Goal: Transaction & Acquisition: Purchase product/service

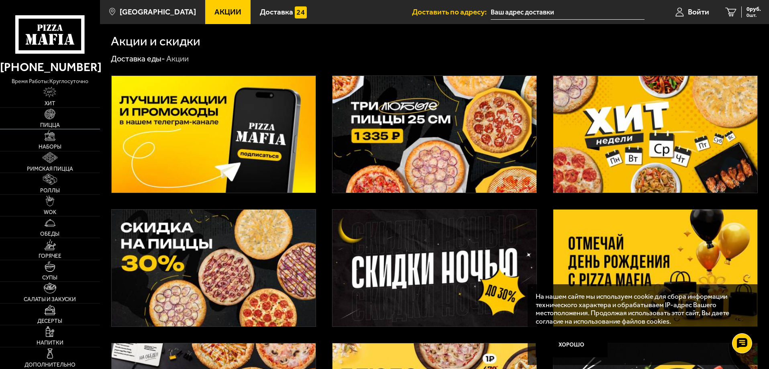
click at [51, 118] on img at bounding box center [50, 114] width 11 height 11
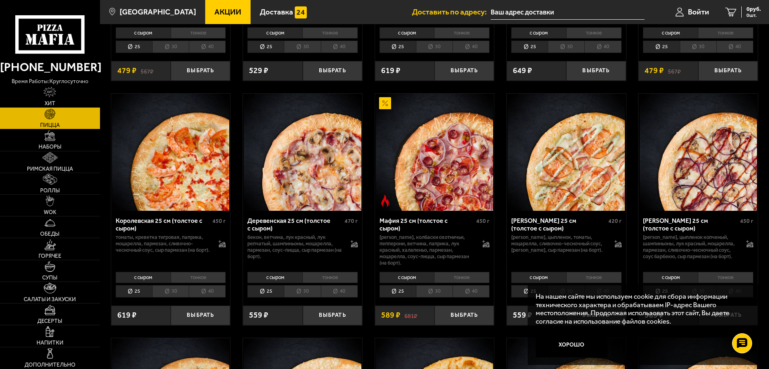
scroll to position [562, 0]
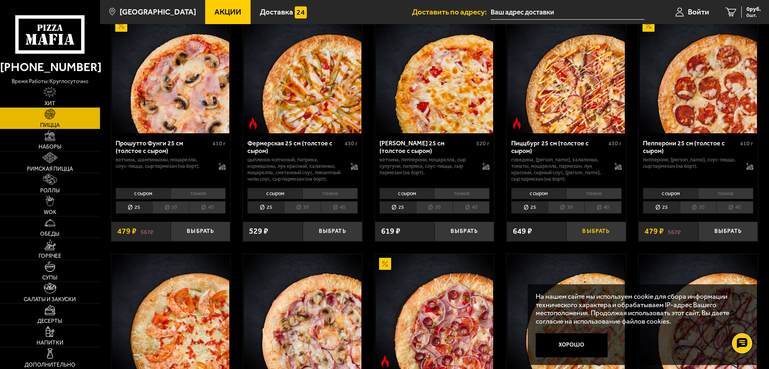
click at [592, 241] on button "Выбрать" at bounding box center [595, 232] width 59 height 20
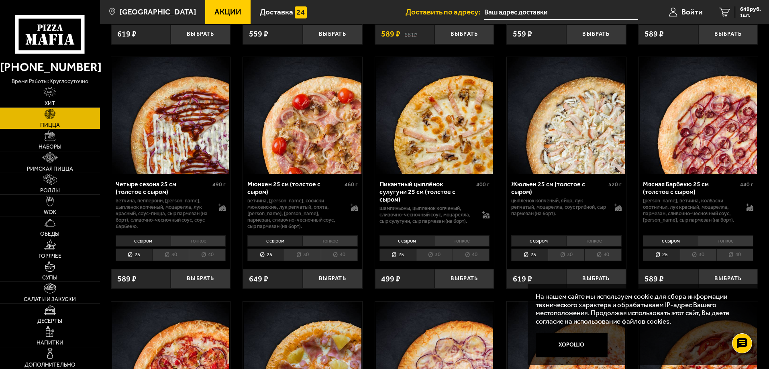
scroll to position [1044, 0]
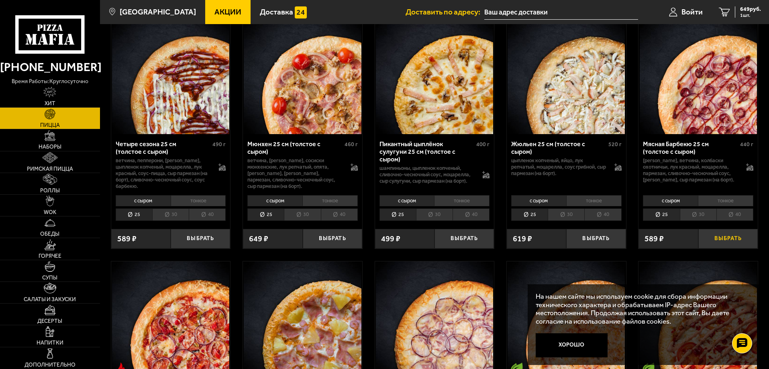
click at [728, 249] on button "Выбрать" at bounding box center [727, 239] width 59 height 20
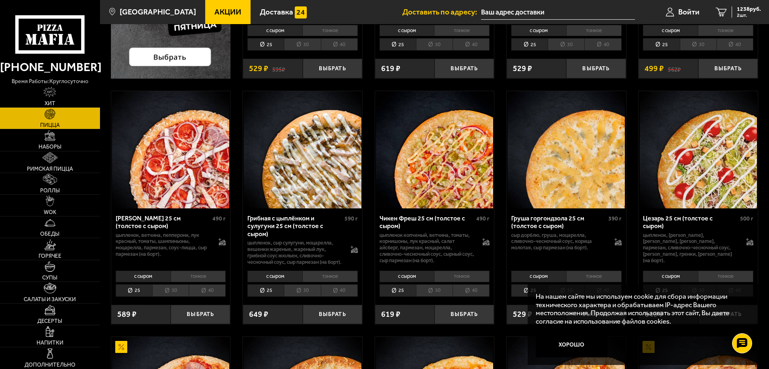
scroll to position [281, 0]
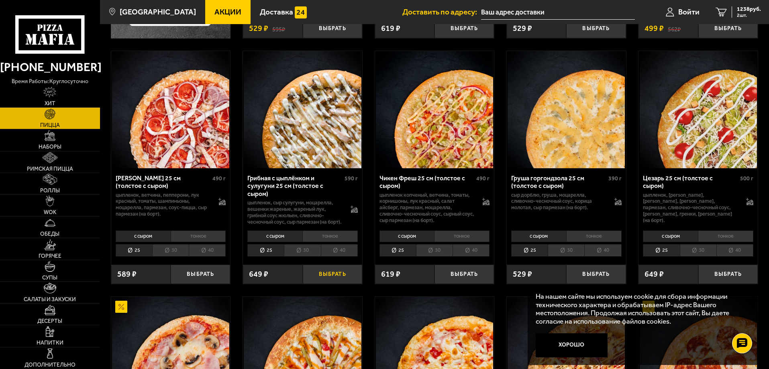
click at [325, 283] on button "Выбрать" at bounding box center [332, 275] width 59 height 20
click at [743, 10] on span "1335 руб." at bounding box center [749, 9] width 24 height 6
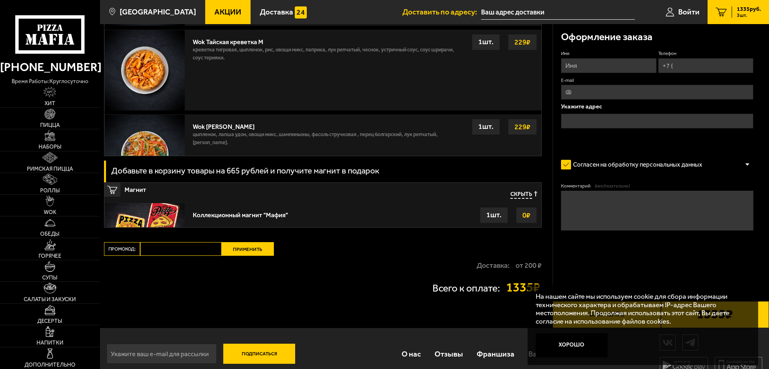
scroll to position [812, 0]
